Goal: Obtain resource: Download file/media

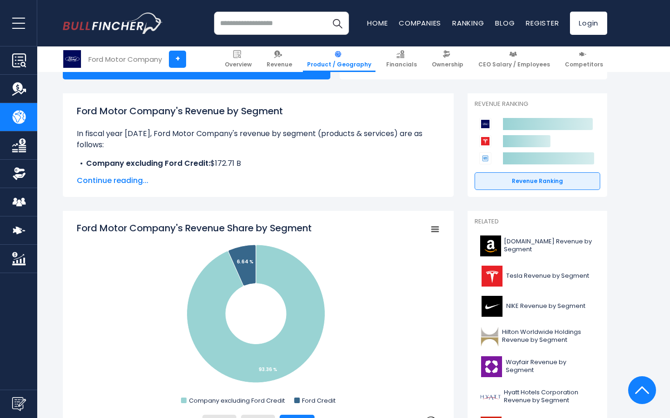
scroll to position [34, 0]
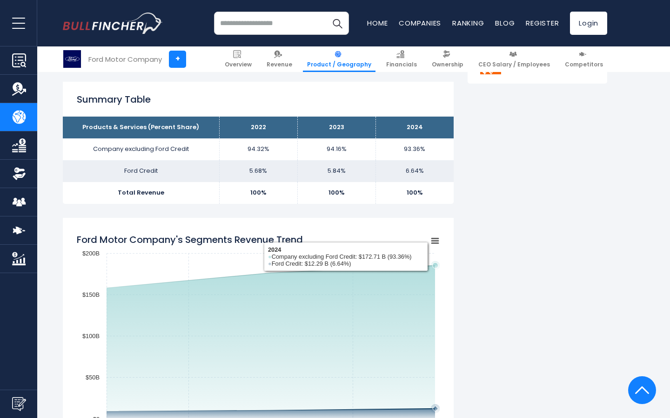
scroll to position [678, 0]
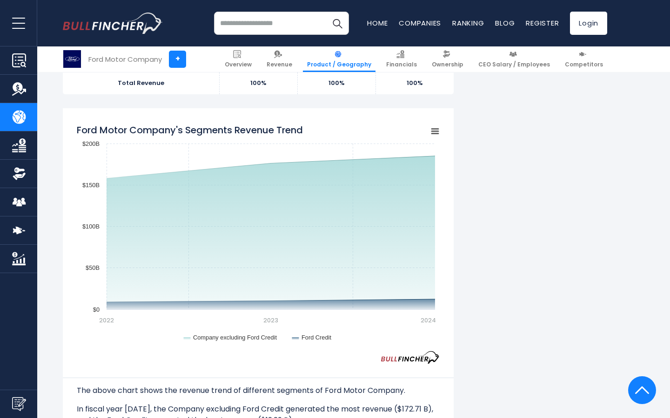
click at [433, 130] on rect "Ford Motor Company's Segments Revenue Trend" at bounding box center [434, 131] width 13 height 13
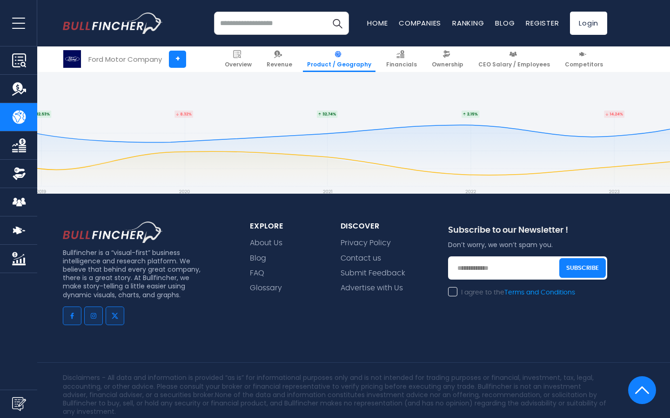
scroll to position [2041, 0]
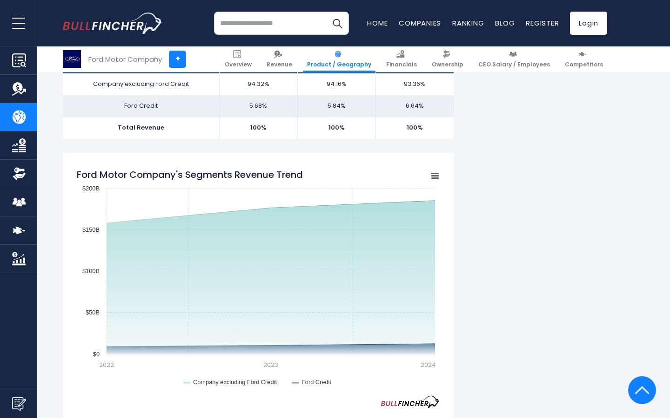
scroll to position [634, 0]
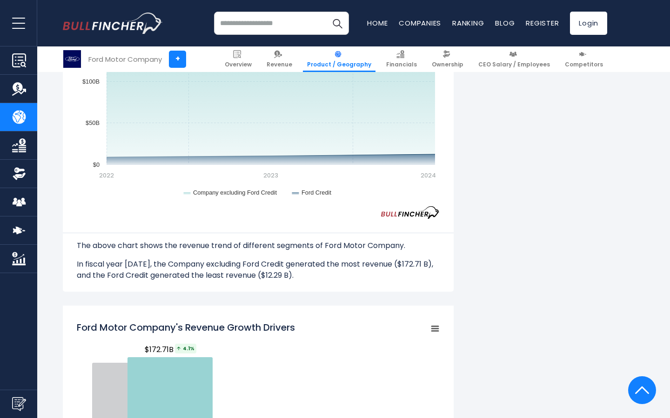
scroll to position [899, 0]
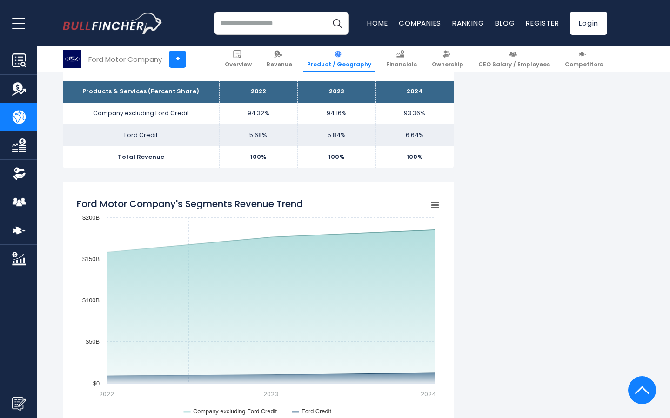
scroll to position [622, 0]
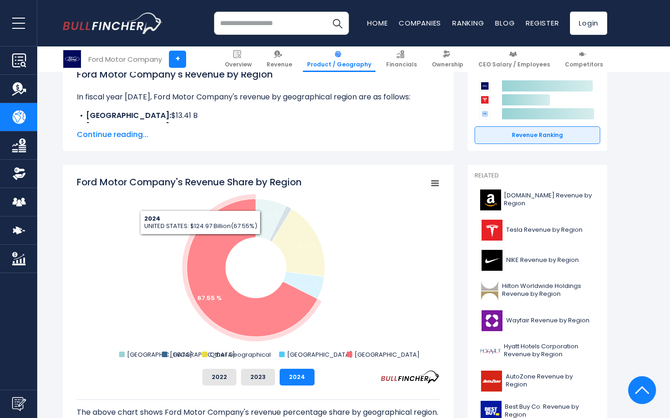
scroll to position [146, 0]
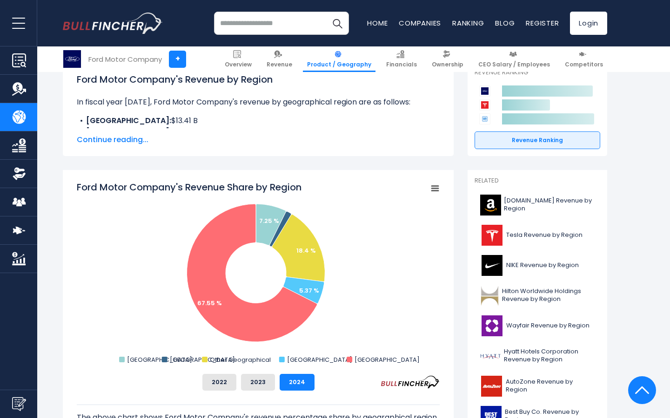
click at [437, 189] on rect "Ford Motor Company's Revenue Share by Region" at bounding box center [434, 188] width 13 height 13
click at [348, 204] on rect "Ford Motor Company's Revenue Share by Region" at bounding box center [258, 274] width 363 height 186
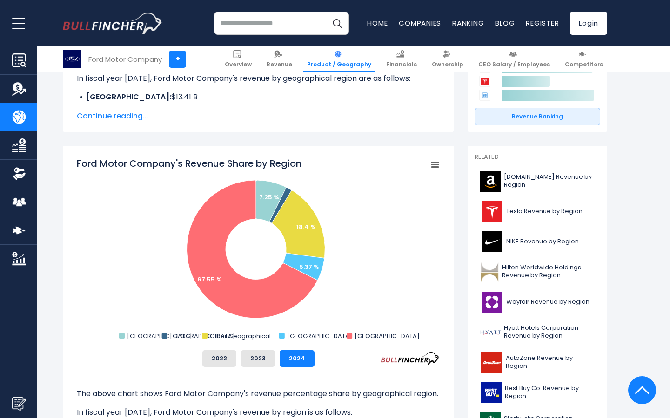
scroll to position [163, 0]
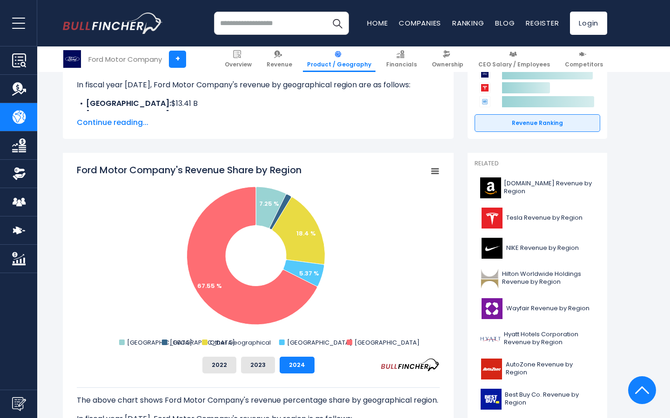
click at [439, 168] on rect "Ford Motor Company's Revenue Share by Region" at bounding box center [434, 171] width 13 height 13
click at [387, 227] on li "Download PNG Image" at bounding box center [403, 229] width 68 height 13
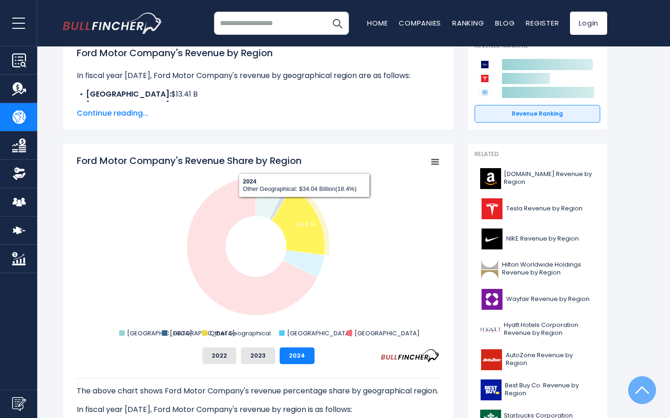
scroll to position [0, 0]
